Goal: Navigation & Orientation: Understand site structure

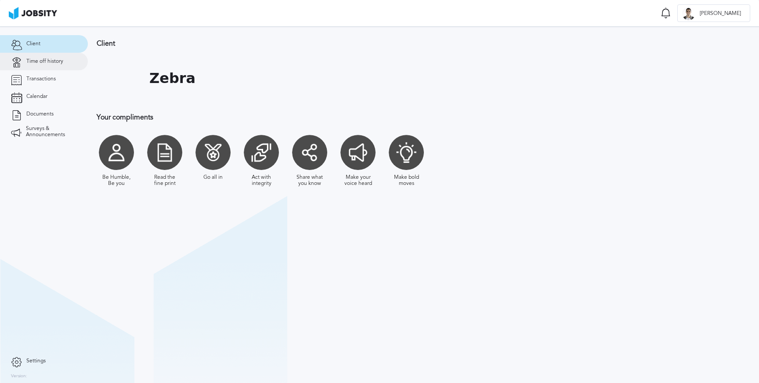
click at [46, 61] on span "Time off history" at bounding box center [44, 61] width 37 height 6
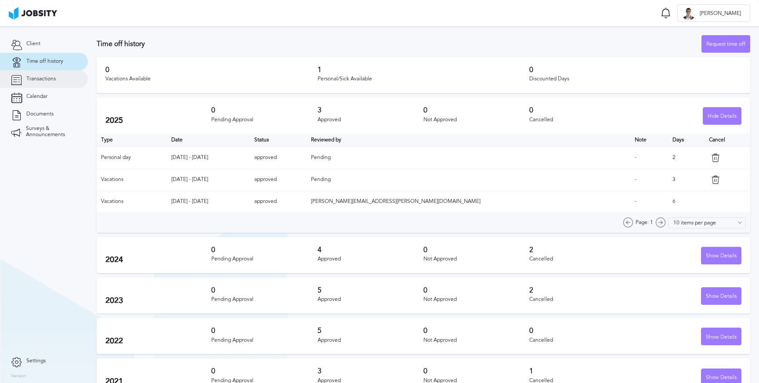
click at [48, 82] on span "Transactions" at bounding box center [40, 79] width 29 height 6
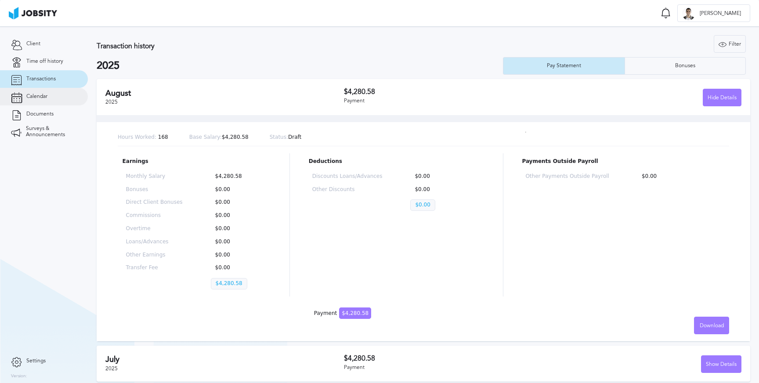
click at [40, 100] on span "Calendar" at bounding box center [36, 97] width 21 height 6
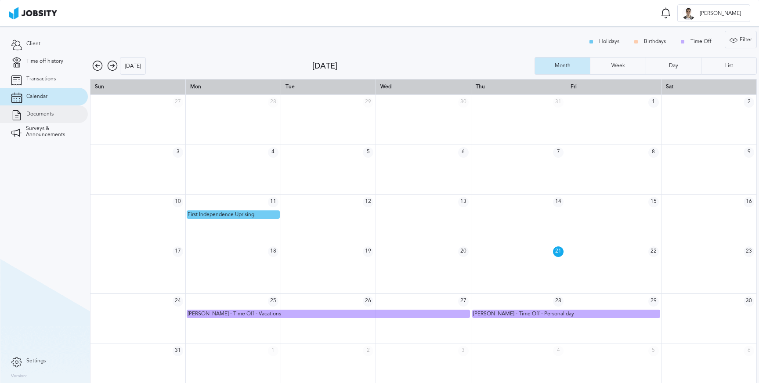
click at [44, 113] on span "Documents" at bounding box center [39, 114] width 27 height 6
